Goal: Information Seeking & Learning: Learn about a topic

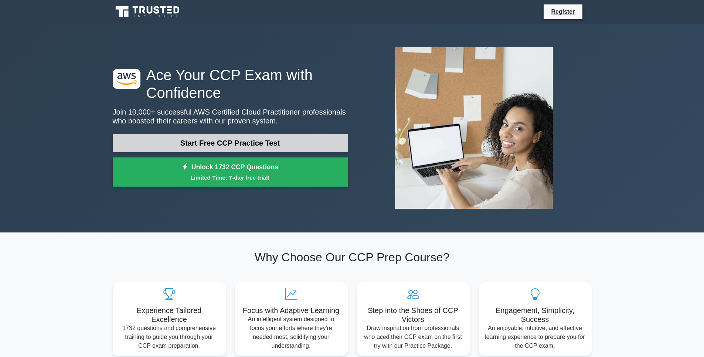
click at [249, 148] on link "Start Free CCP Practice Test" at bounding box center [230, 143] width 235 height 18
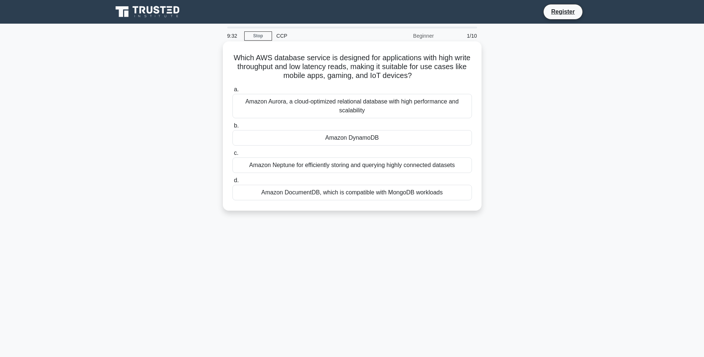
click at [325, 111] on div "Amazon Aurora, a cloud-optimized relational database with high performance and …" at bounding box center [351, 106] width 239 height 24
click at [232, 92] on input "a. Amazon Aurora, a cloud-optimized relational database with high performance a…" at bounding box center [232, 89] width 0 height 5
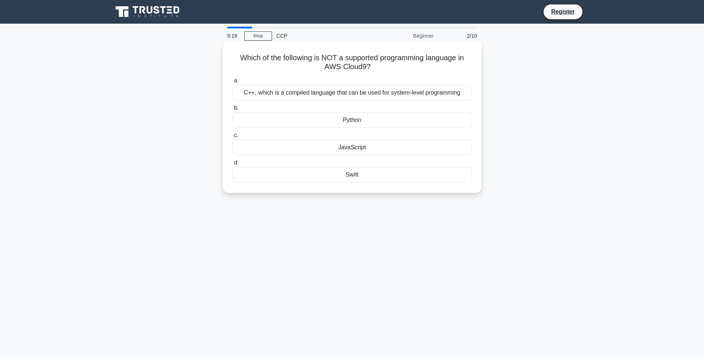
click at [344, 90] on div "C++, which is a compiled language that can be used for system-level programming" at bounding box center [351, 93] width 239 height 16
click at [232, 83] on input "a. C++, which is a compiled language that can be used for system-level programm…" at bounding box center [232, 80] width 0 height 5
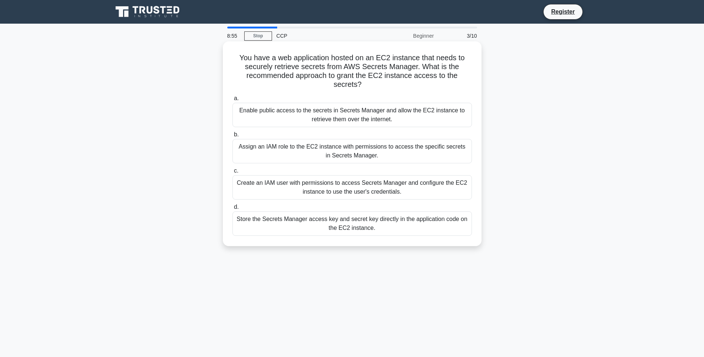
click at [327, 111] on div "Enable public access to the secrets in Secrets Manager and allow the EC2 instan…" at bounding box center [351, 115] width 239 height 24
click at [232, 101] on input "a. Enable public access to the secrets in Secrets Manager and allow the EC2 ins…" at bounding box center [232, 98] width 0 height 5
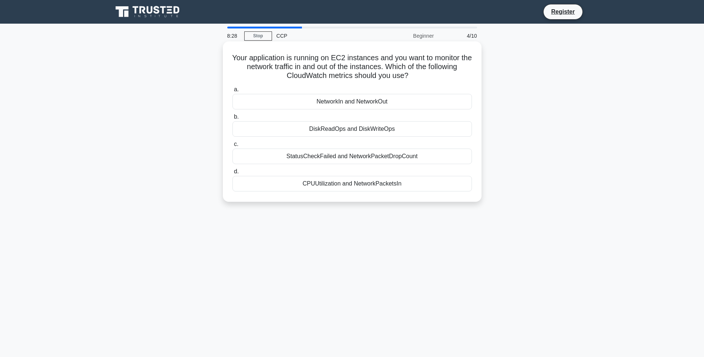
click at [334, 182] on div "CPUUtilization and NetworkPacketsIn" at bounding box center [351, 184] width 239 height 16
click at [232, 174] on input "d. CPUUtilization and NetworkPacketsIn" at bounding box center [232, 171] width 0 height 5
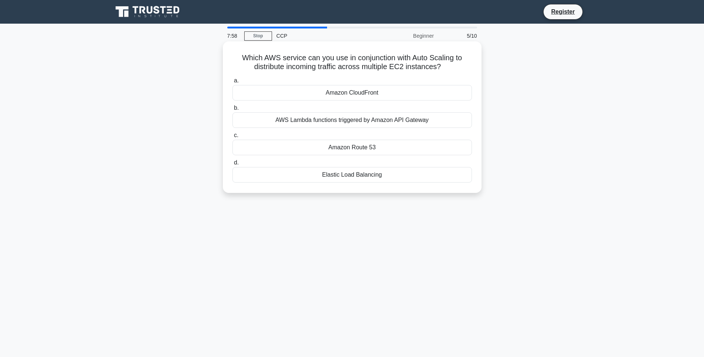
click at [344, 121] on div "AWS Lambda functions triggered by Amazon API Gateway" at bounding box center [351, 120] width 239 height 16
click at [232, 110] on input "b. AWS Lambda functions triggered by Amazon API Gateway" at bounding box center [232, 108] width 0 height 5
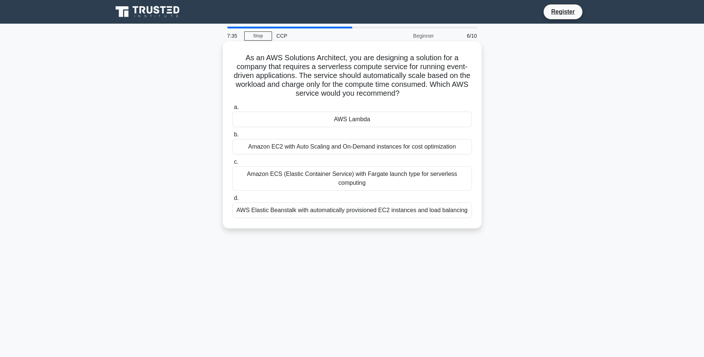
click at [344, 178] on div "Amazon ECS (Elastic Container Service) with Fargate launch type for serverless …" at bounding box center [351, 178] width 239 height 24
click at [232, 164] on input "c. Amazon ECS (Elastic Container Service) with Fargate launch type for serverle…" at bounding box center [232, 162] width 0 height 5
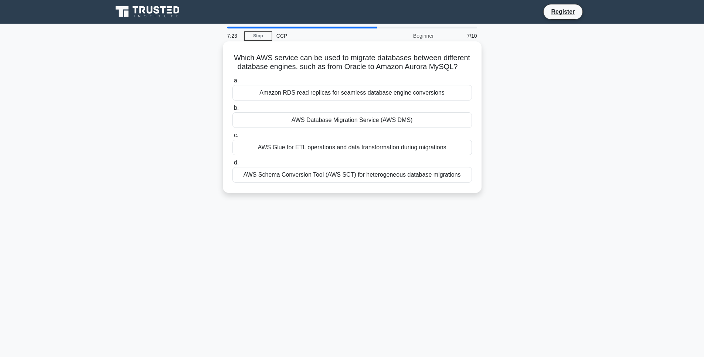
click at [351, 93] on div "Amazon RDS read replicas for seamless database engine conversions" at bounding box center [351, 93] width 239 height 16
click at [232, 83] on input "a. Amazon RDS read replicas for seamless database engine conversions" at bounding box center [232, 80] width 0 height 5
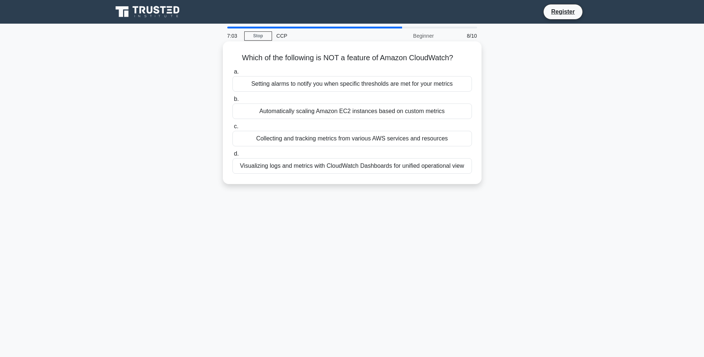
click at [387, 140] on div "Collecting and tracking metrics from various AWS services and resources" at bounding box center [351, 139] width 239 height 16
click at [232, 129] on input "c. Collecting and tracking metrics from various AWS services and resources" at bounding box center [232, 126] width 0 height 5
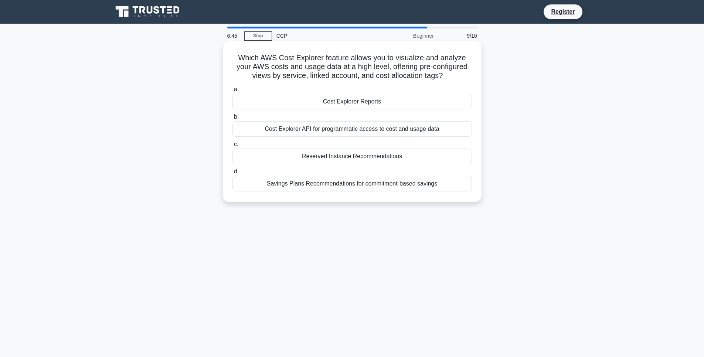
click at [328, 125] on div "Cost Explorer API for programmatic access to cost and usage data" at bounding box center [351, 129] width 239 height 16
click at [232, 119] on input "b. Cost Explorer API for programmatic access to cost and usage data" at bounding box center [232, 116] width 0 height 5
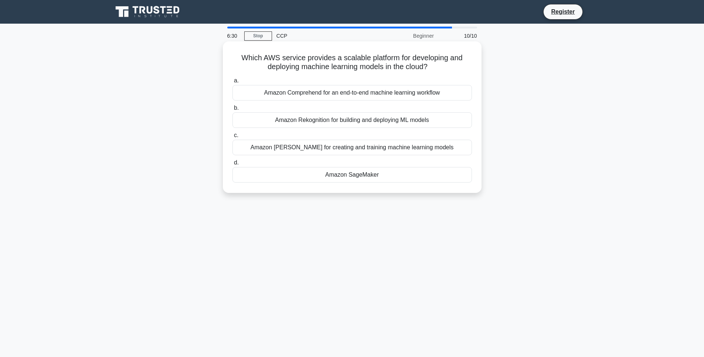
click at [356, 123] on div "Amazon Rekognition for building and deploying ML models" at bounding box center [351, 120] width 239 height 16
click at [232, 110] on input "b. Amazon Rekognition for building and deploying ML models" at bounding box center [232, 108] width 0 height 5
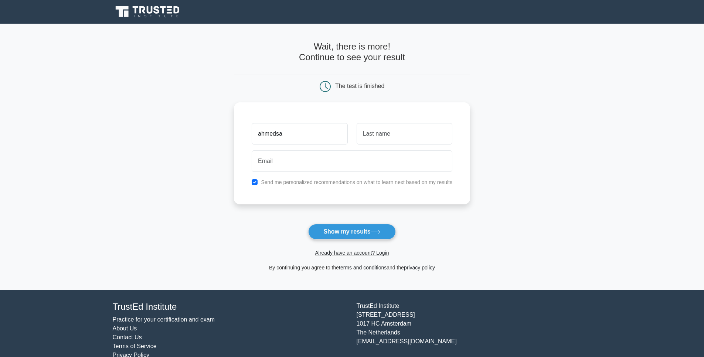
type input "ahmedsa"
click at [398, 136] on input "text" at bounding box center [404, 133] width 96 height 21
type input "Saeed"
click at [307, 133] on input "ahmedsa" at bounding box center [299, 133] width 96 height 21
type input "ahmed"
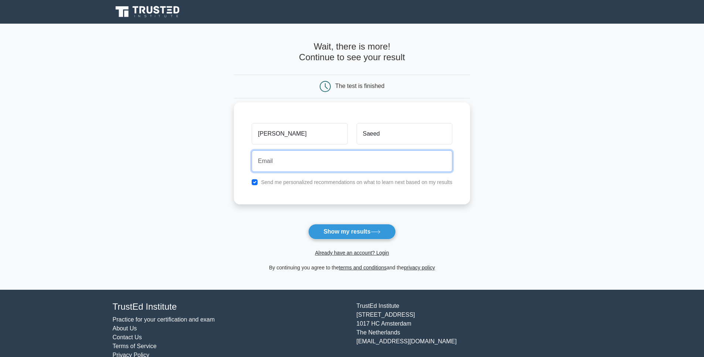
click at [296, 162] on input "email" at bounding box center [351, 160] width 201 height 21
type input "amysaeed38@gmail.com"
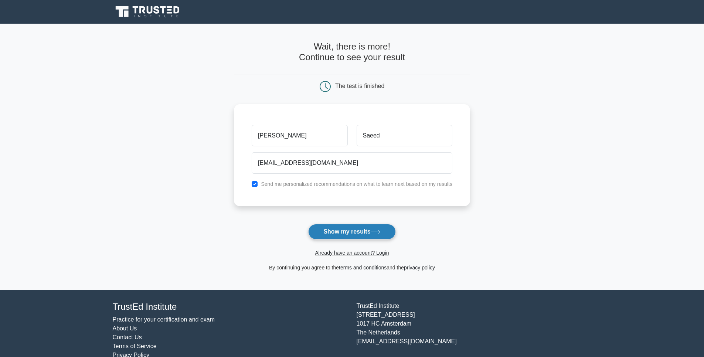
click at [331, 230] on button "Show my results" at bounding box center [351, 232] width 87 height 16
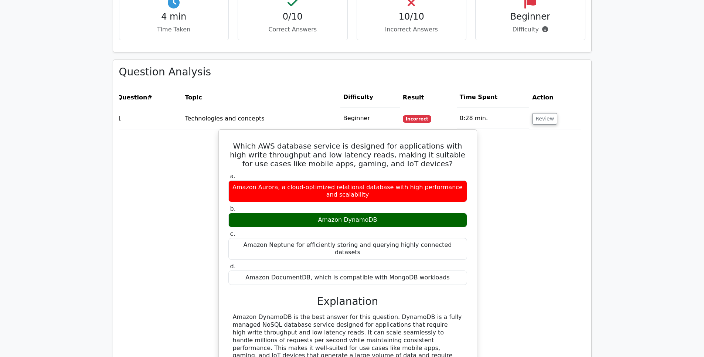
scroll to position [477, 0]
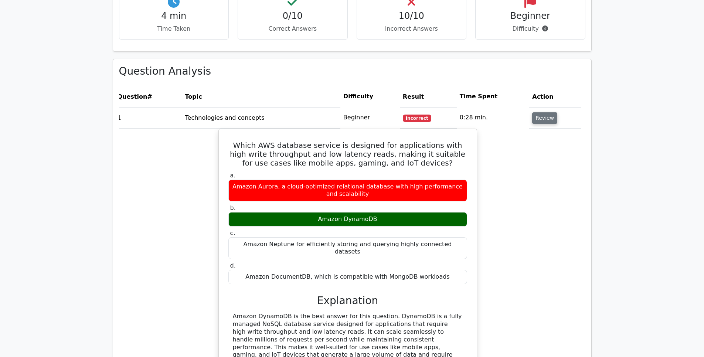
click at [539, 119] on button "Review" at bounding box center [544, 117] width 25 height 11
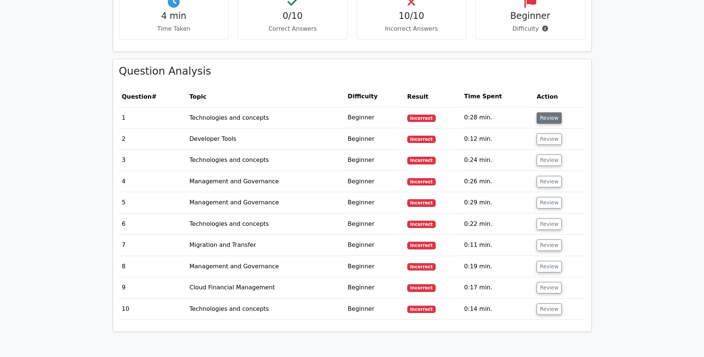
scroll to position [0, 0]
click at [550, 122] on button "Review" at bounding box center [548, 117] width 25 height 11
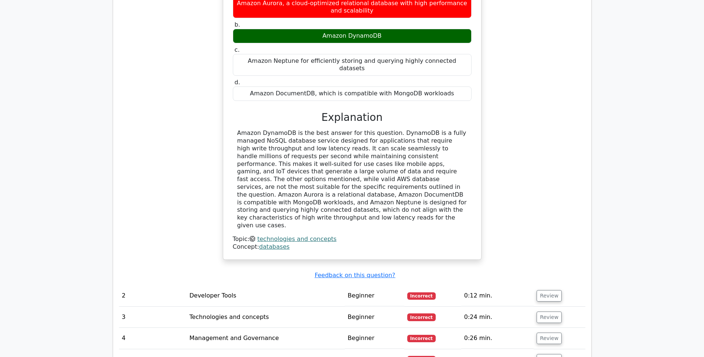
scroll to position [661, 0]
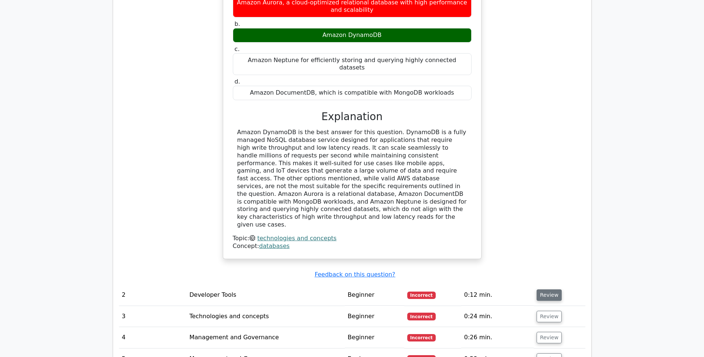
click at [545, 289] on button "Review" at bounding box center [548, 294] width 25 height 11
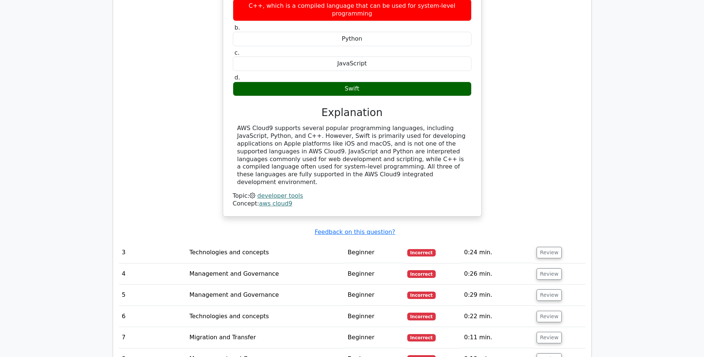
scroll to position [1013, 0]
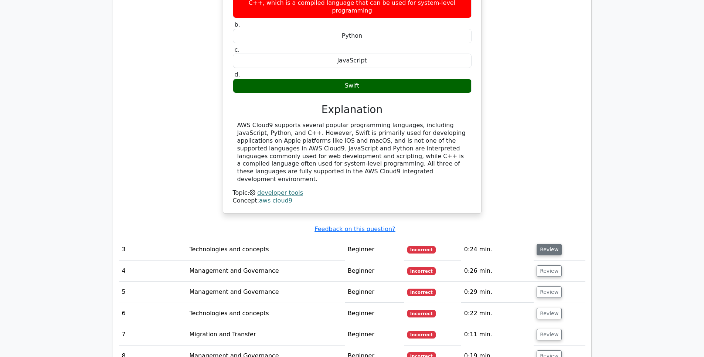
click at [544, 244] on button "Review" at bounding box center [548, 249] width 25 height 11
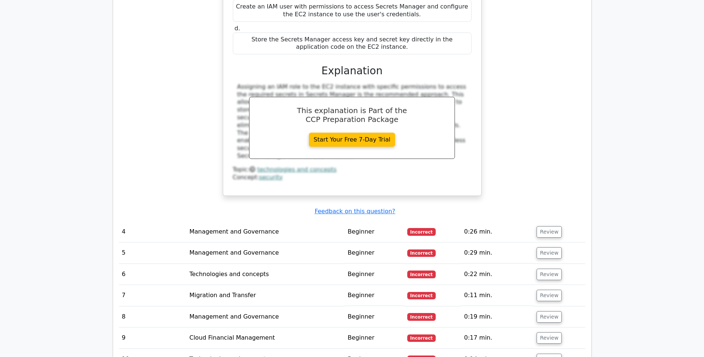
scroll to position [1403, 0]
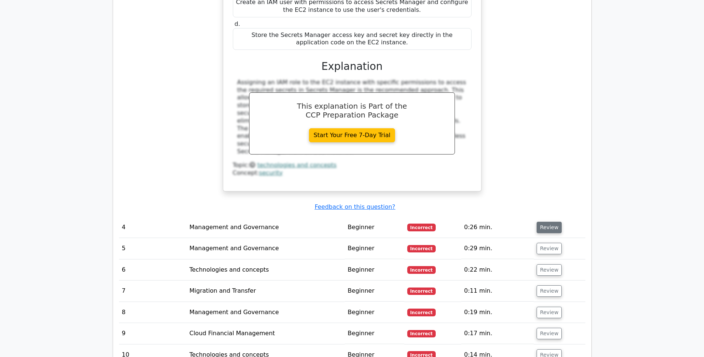
click at [543, 222] on button "Review" at bounding box center [548, 227] width 25 height 11
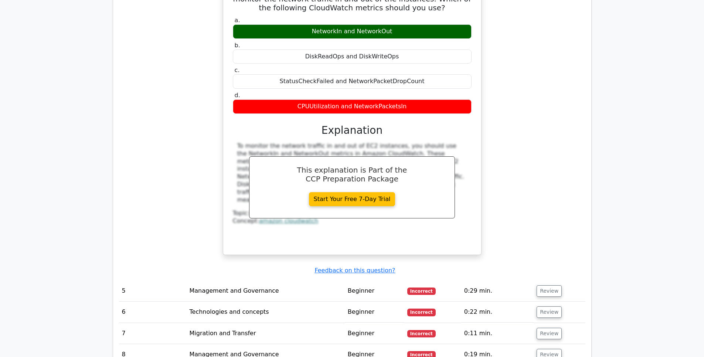
scroll to position [1671, 0]
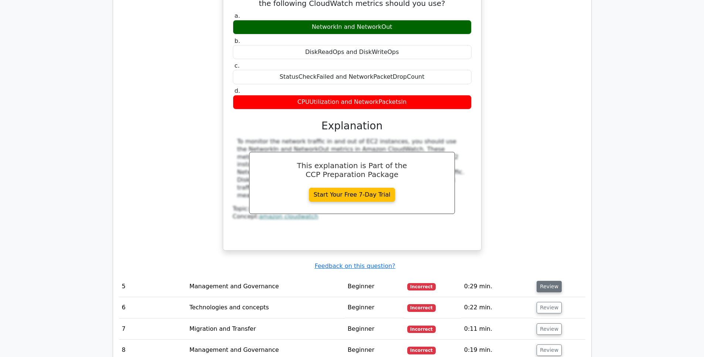
click at [550, 281] on button "Review" at bounding box center [548, 286] width 25 height 11
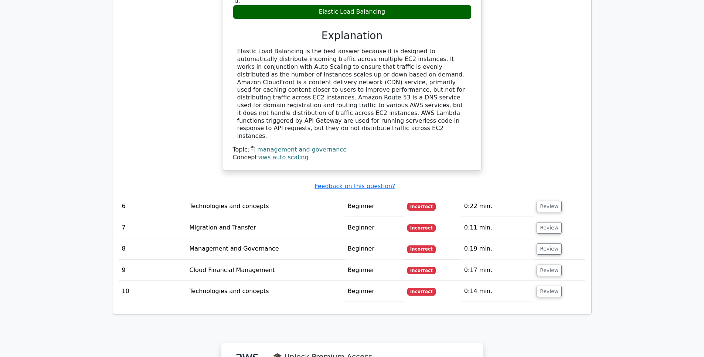
scroll to position [2084, 0]
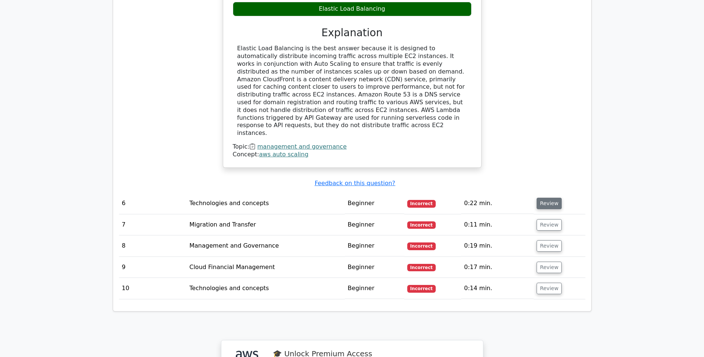
click at [551, 198] on button "Review" at bounding box center [548, 203] width 25 height 11
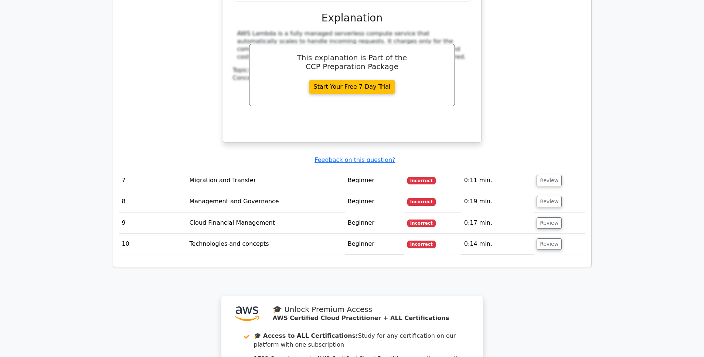
scroll to position [2470, 0]
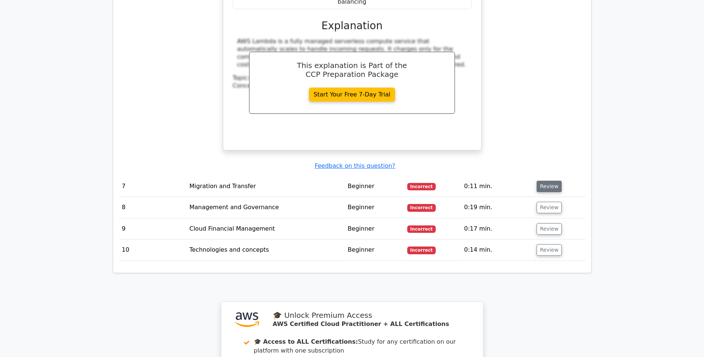
click at [548, 181] on button "Review" at bounding box center [548, 186] width 25 height 11
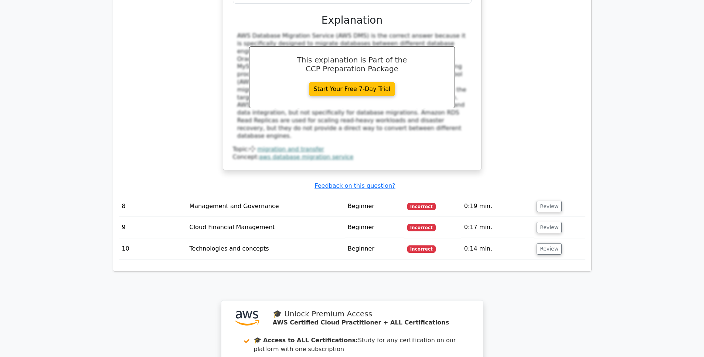
scroll to position [2816, 0]
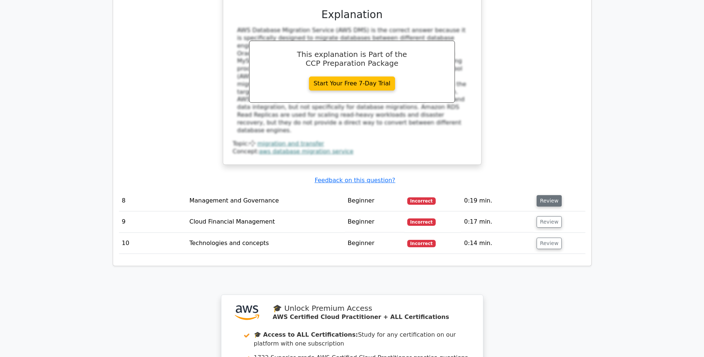
click at [555, 195] on button "Review" at bounding box center [548, 200] width 25 height 11
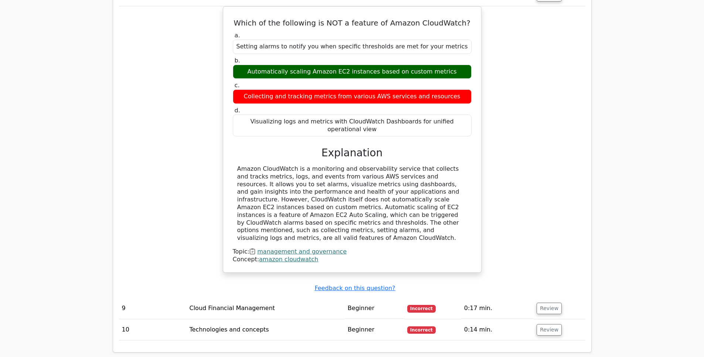
scroll to position [3022, 0]
click at [543, 302] on button "Review" at bounding box center [548, 307] width 25 height 11
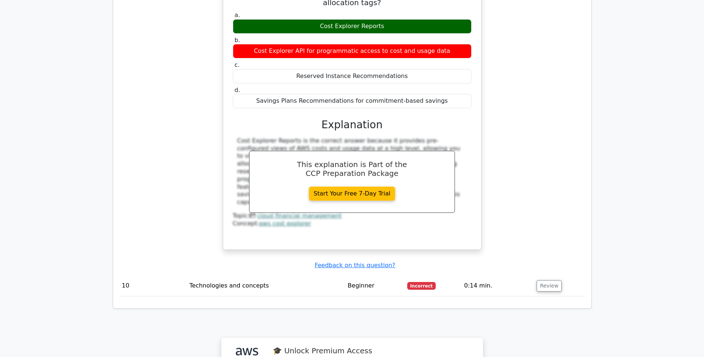
scroll to position [3381, 0]
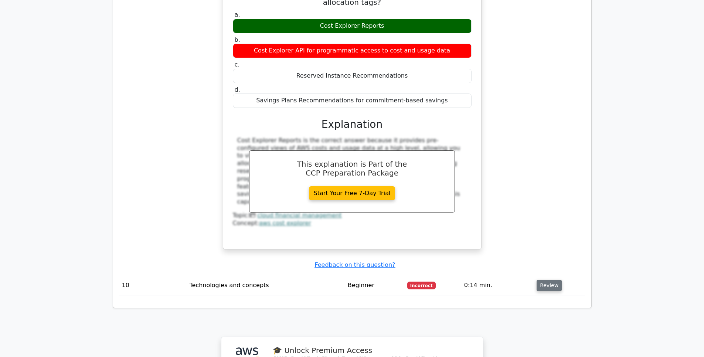
click at [545, 280] on button "Review" at bounding box center [548, 285] width 25 height 11
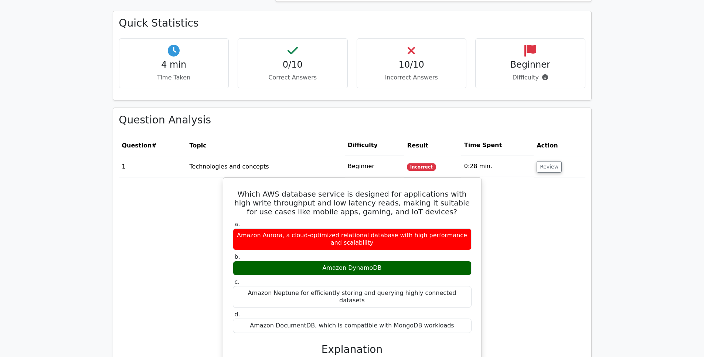
scroll to position [424, 0]
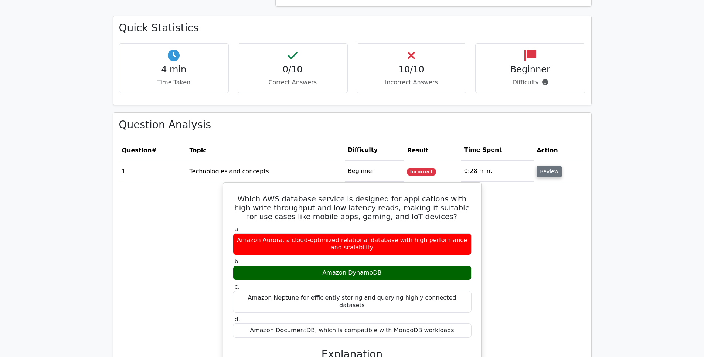
click at [548, 175] on button "Review" at bounding box center [548, 171] width 25 height 11
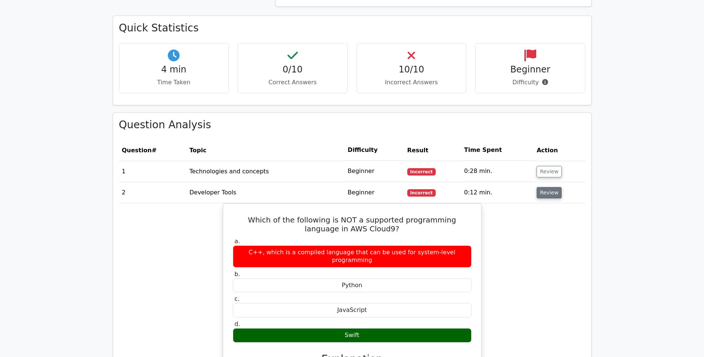
click at [543, 195] on button "Review" at bounding box center [548, 192] width 25 height 11
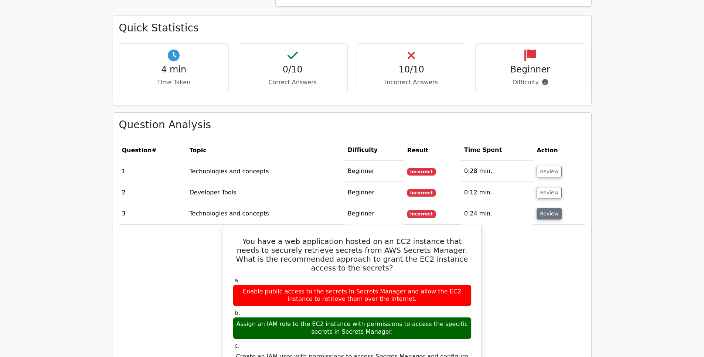
click at [549, 218] on button "Review" at bounding box center [548, 213] width 25 height 11
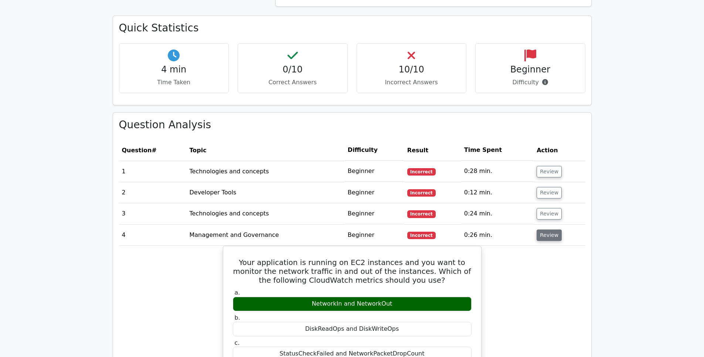
click at [538, 238] on button "Review" at bounding box center [548, 234] width 25 height 11
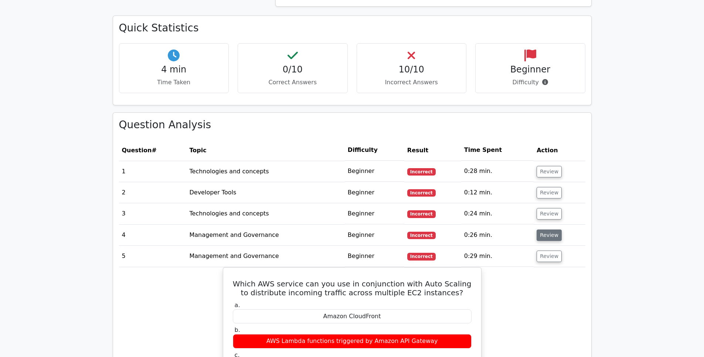
scroll to position [576, 0]
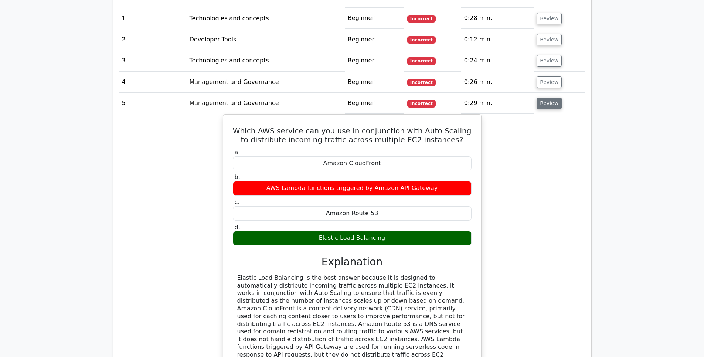
click at [550, 104] on button "Review" at bounding box center [548, 102] width 25 height 11
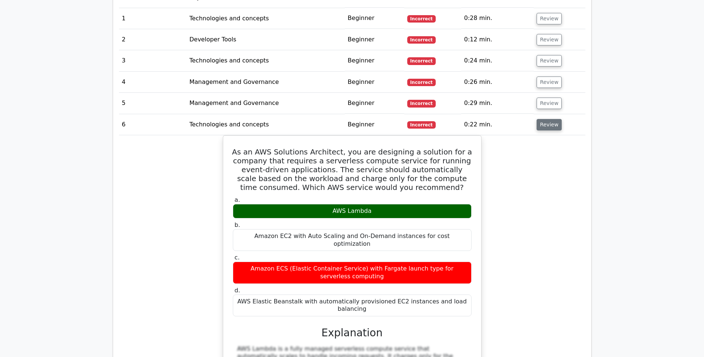
click at [547, 126] on button "Review" at bounding box center [548, 124] width 25 height 11
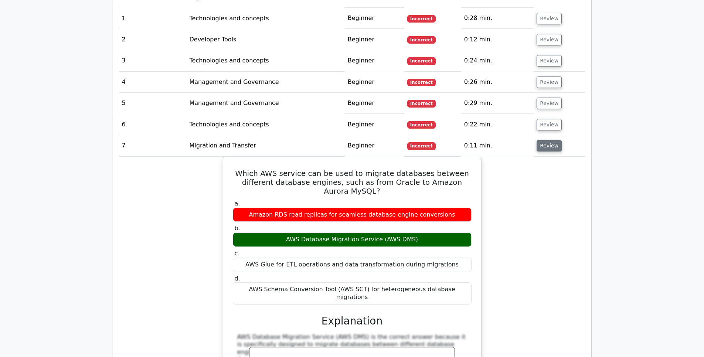
click at [545, 145] on button "Review" at bounding box center [548, 145] width 25 height 11
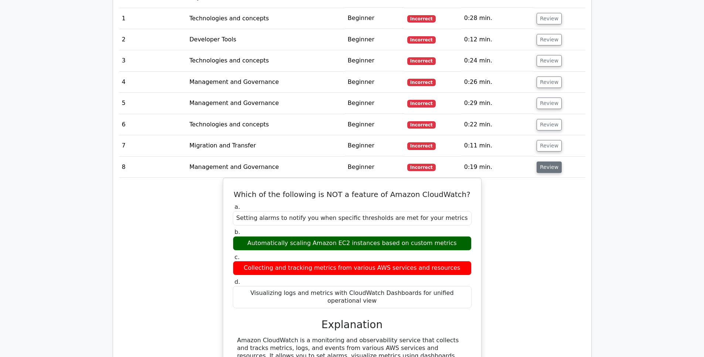
click at [544, 169] on button "Review" at bounding box center [548, 166] width 25 height 11
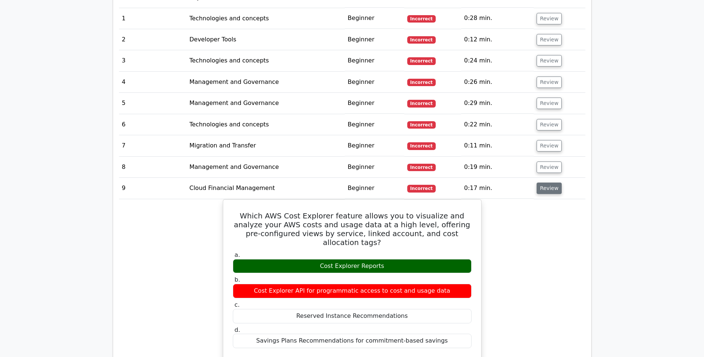
click at [541, 191] on button "Review" at bounding box center [548, 187] width 25 height 11
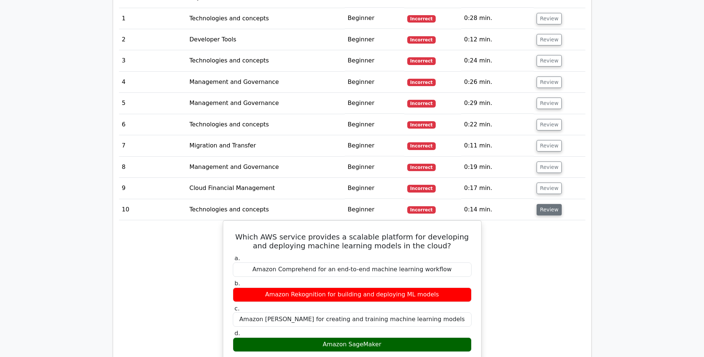
click at [544, 214] on button "Review" at bounding box center [548, 209] width 25 height 11
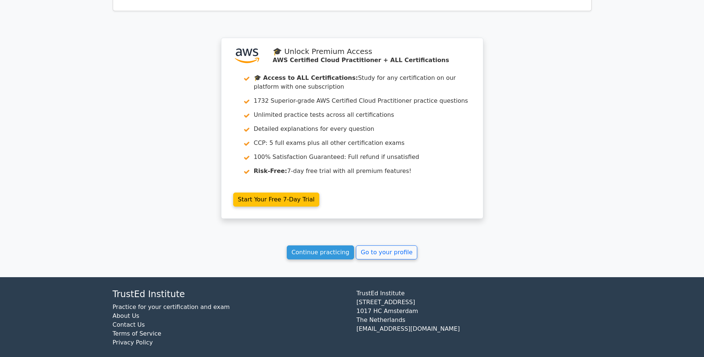
scroll to position [796, 0]
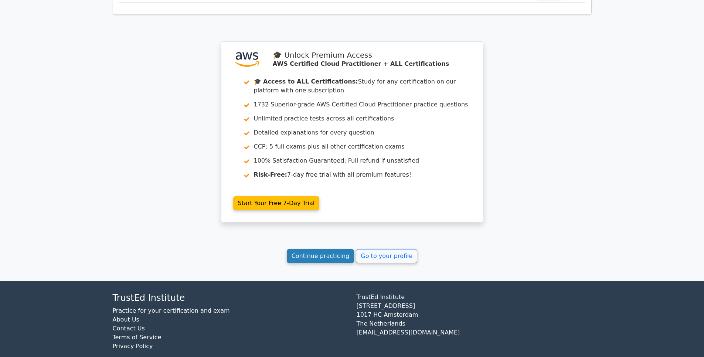
click at [327, 251] on link "Continue practicing" at bounding box center [321, 256] width 68 height 14
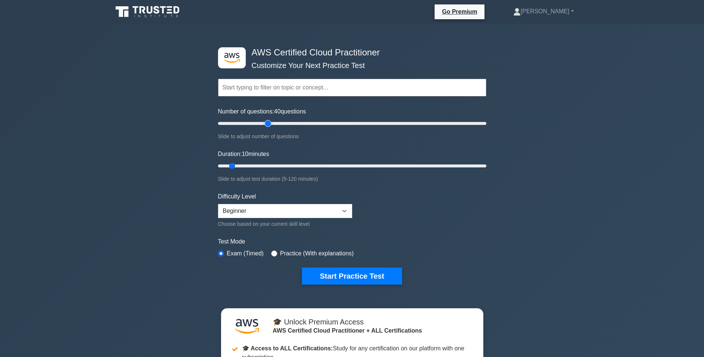
click at [264, 122] on input "Number of questions: 40 questions" at bounding box center [352, 123] width 268 height 9
drag, startPoint x: 264, startPoint y: 122, endPoint x: 492, endPoint y: 129, distance: 227.6
click at [486, 128] on input "Number of questions: 200 questions" at bounding box center [352, 123] width 268 height 9
drag, startPoint x: 484, startPoint y: 125, endPoint x: 219, endPoint y: 123, distance: 265.5
type input "5"
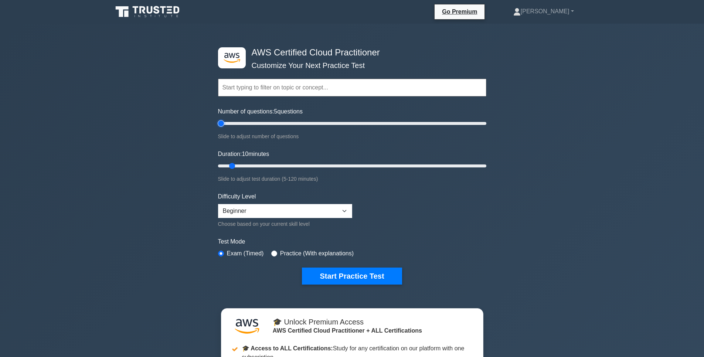
click at [219, 123] on input "Number of questions: 5 questions" at bounding box center [352, 123] width 268 height 9
click at [218, 204] on select "Beginner Intermediate Expert" at bounding box center [285, 211] width 134 height 14
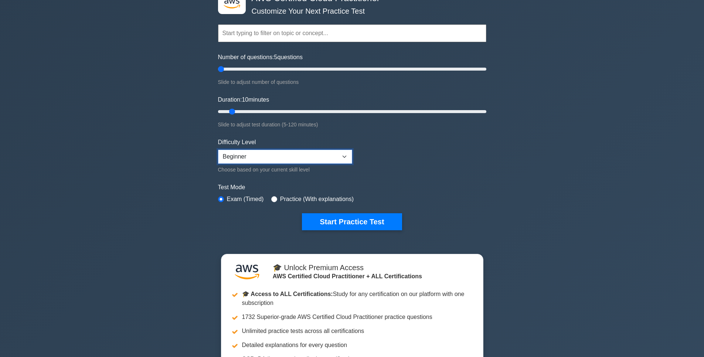
scroll to position [11, 0]
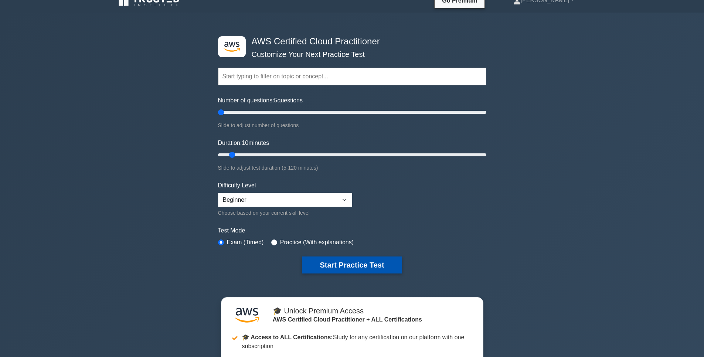
click at [338, 267] on button "Start Practice Test" at bounding box center [352, 264] width 100 height 17
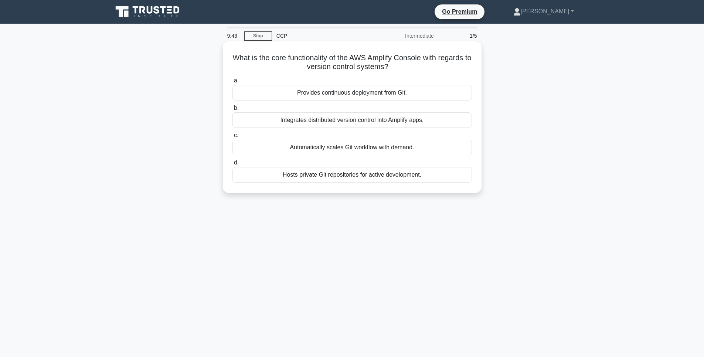
click at [362, 95] on div "Provides continuous deployment from Git." at bounding box center [351, 93] width 239 height 16
click at [232, 83] on input "a. Provides continuous deployment from Git." at bounding box center [232, 80] width 0 height 5
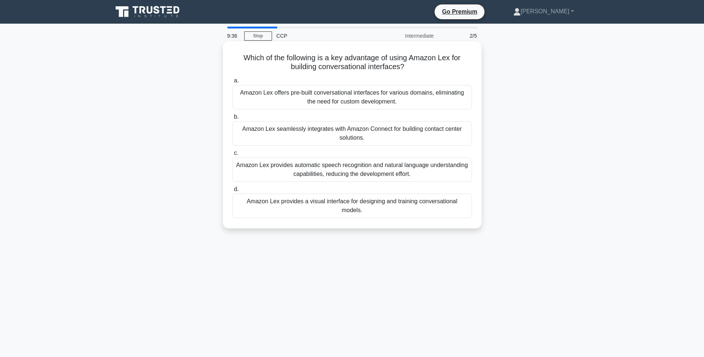
click at [287, 94] on div "Amazon Lex offers pre-built conversational interfaces for various domains, elim…" at bounding box center [351, 97] width 239 height 24
click at [232, 83] on input "a. Amazon Lex offers pre-built conversational interfaces for various domains, e…" at bounding box center [232, 80] width 0 height 5
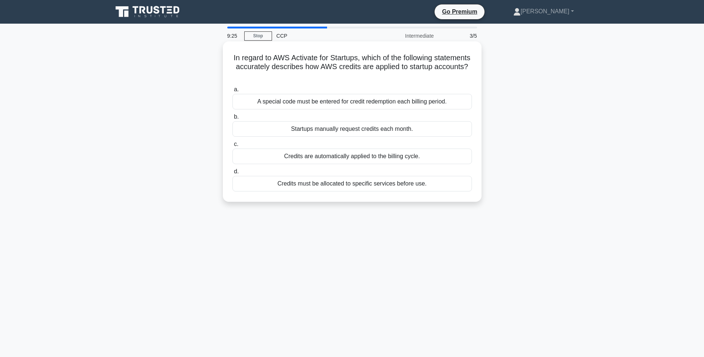
click at [345, 131] on div "Startups manually request credits each month." at bounding box center [351, 129] width 239 height 16
click at [232, 119] on input "b. Startups manually request credits each month." at bounding box center [232, 116] width 0 height 5
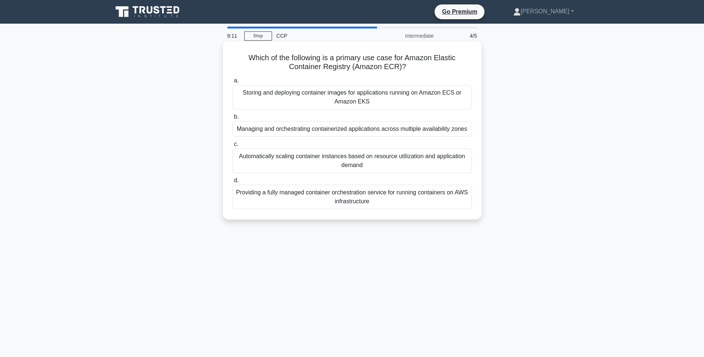
click at [362, 98] on div "Storing and deploying container images for applications running on Amazon ECS o…" at bounding box center [351, 97] width 239 height 24
click at [232, 83] on input "a. Storing and deploying container images for applications running on Amazon EC…" at bounding box center [232, 80] width 0 height 5
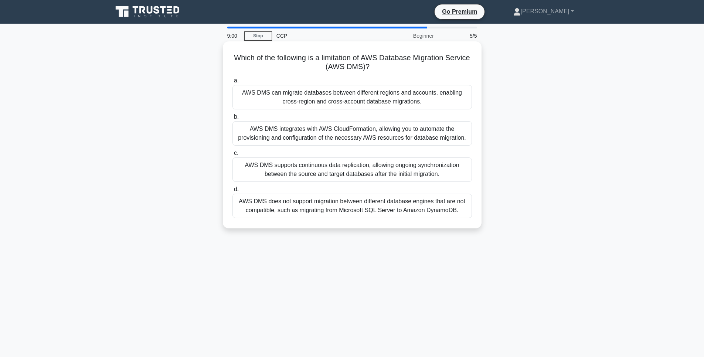
click at [386, 208] on div "AWS DMS does not support migration between different database engines that are …" at bounding box center [351, 206] width 239 height 24
click at [232, 192] on input "d. AWS DMS does not support migration between different database engines that a…" at bounding box center [232, 189] width 0 height 5
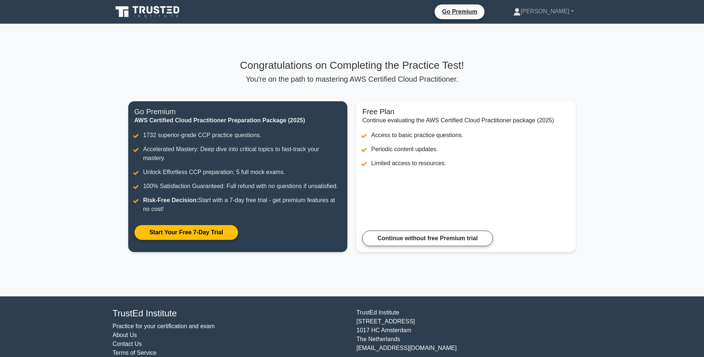
click at [147, 5] on icon at bounding box center [148, 12] width 71 height 14
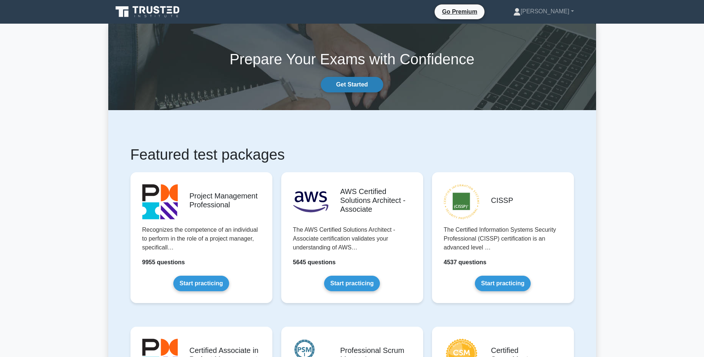
click at [342, 81] on link "Get Started" at bounding box center [352, 85] width 62 height 16
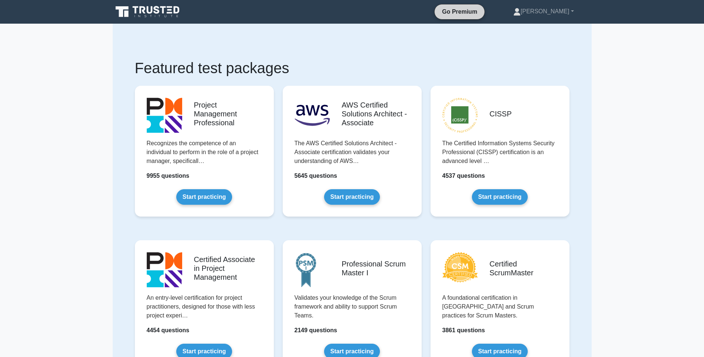
click at [475, 13] on link "Go Premium" at bounding box center [459, 11] width 44 height 9
